Goal: Information Seeking & Learning: Learn about a topic

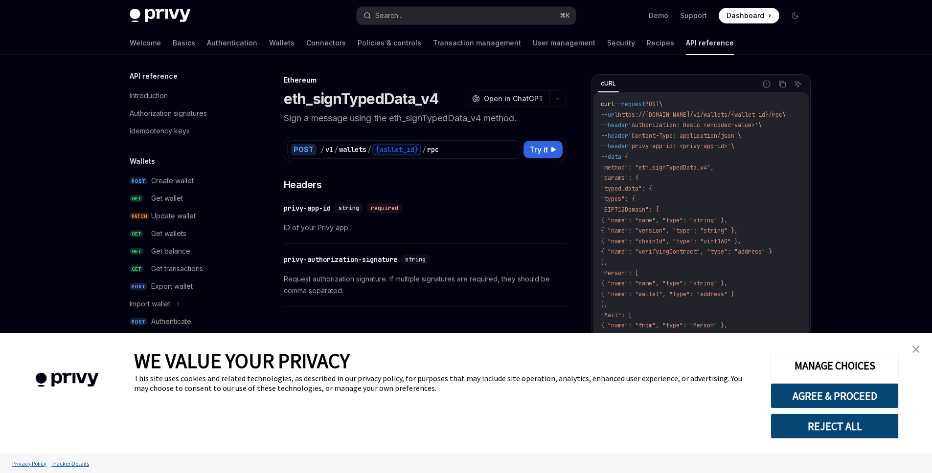
type textarea "*"
click at [804, 395] on button "AGREE & PROCEED" at bounding box center [834, 395] width 128 height 25
